Goal: Transaction & Acquisition: Purchase product/service

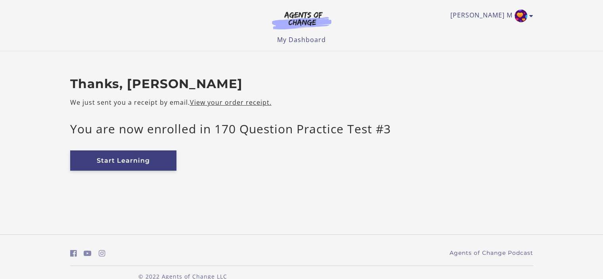
click at [164, 165] on link "Start Learning" at bounding box center [123, 160] width 106 height 20
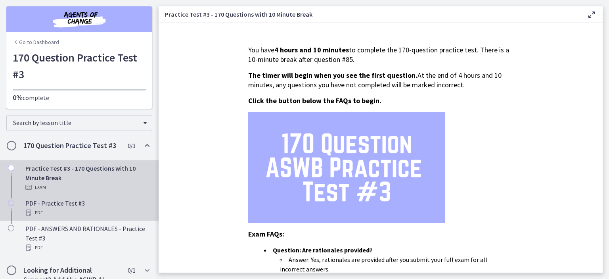
click at [73, 205] on div "PDF - Practice Test #3 PDF" at bounding box center [87, 207] width 124 height 19
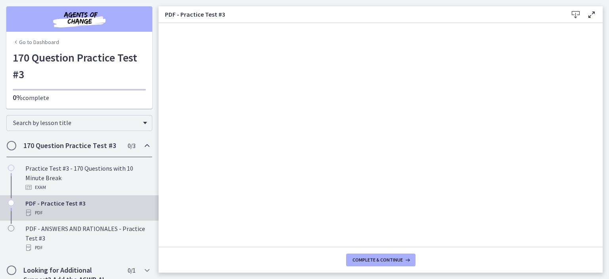
click at [576, 12] on icon at bounding box center [576, 15] width 10 height 10
